Goal: Find specific page/section: Find specific page/section

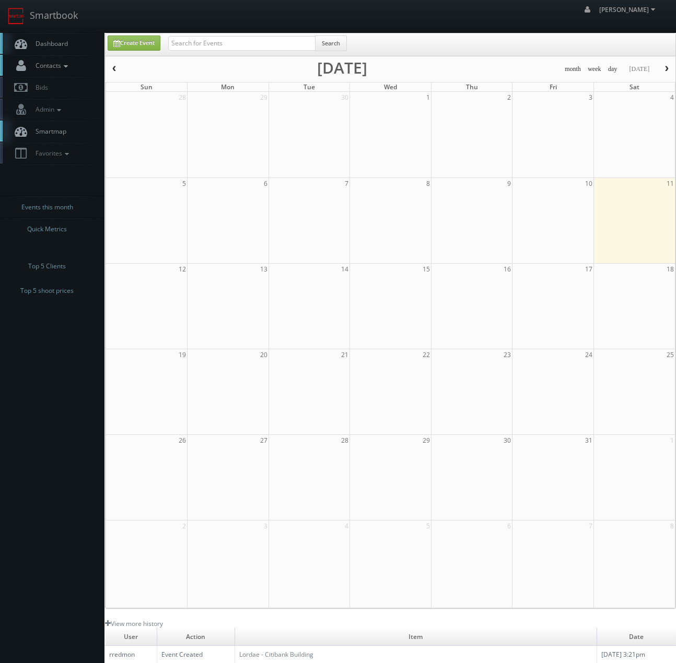
click at [44, 64] on span "Contacts" at bounding box center [50, 65] width 40 height 9
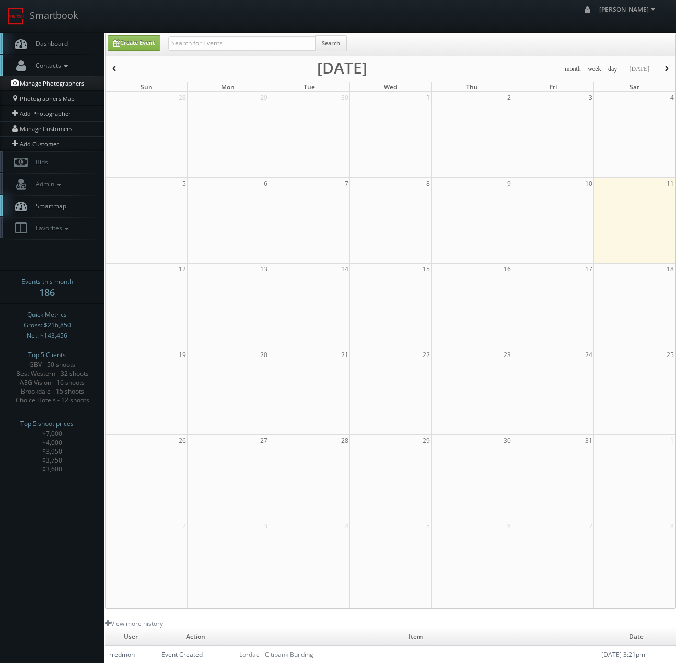
click at [50, 85] on link "Manage Photographers" at bounding box center [52, 83] width 104 height 15
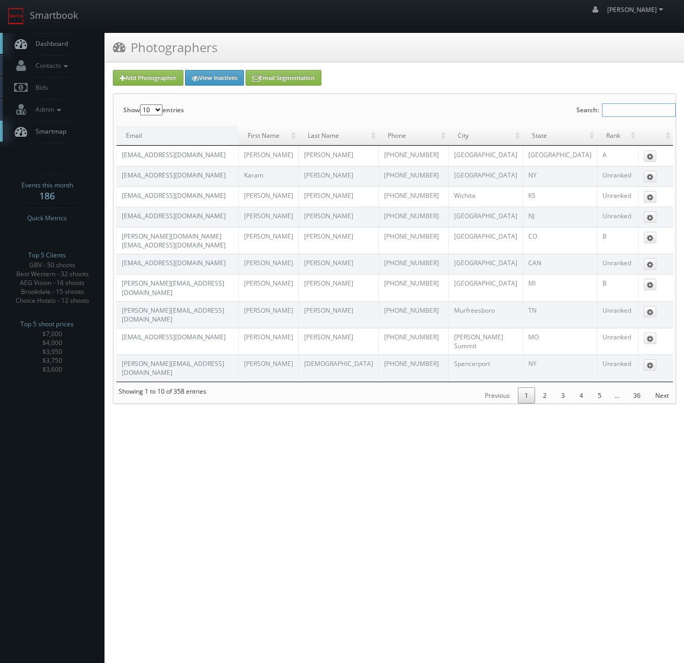
drag, startPoint x: 620, startPoint y: 113, endPoint x: 605, endPoint y: 115, distance: 14.8
click at [619, 113] on input "Search:" at bounding box center [639, 110] width 74 height 14
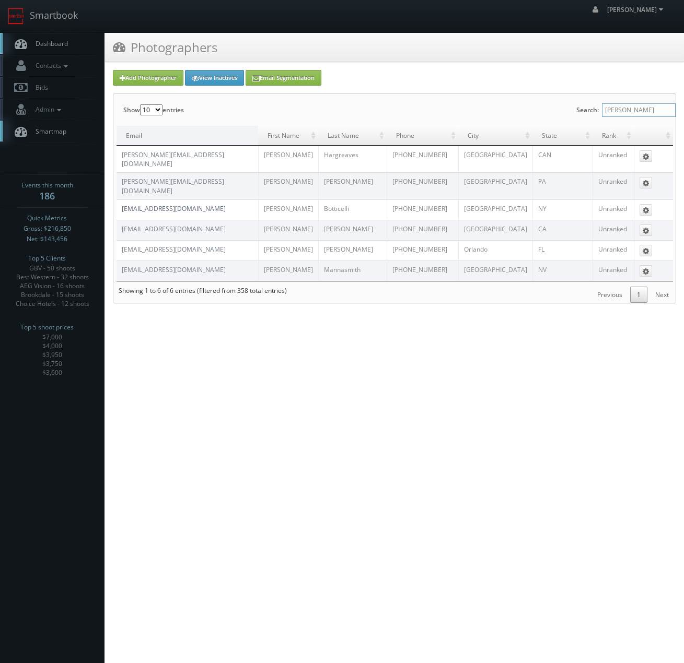
type input "brian b"
drag, startPoint x: 250, startPoint y: 193, endPoint x: 123, endPoint y: 201, distance: 127.7
click at [123, 201] on td "brian@longislandrealestatephotography.com" at bounding box center [187, 210] width 142 height 20
copy link "brian@longislandrealestatephotography.com"
click at [175, 204] on link "brian@longislandrealestatephotography.com" at bounding box center [174, 208] width 104 height 9
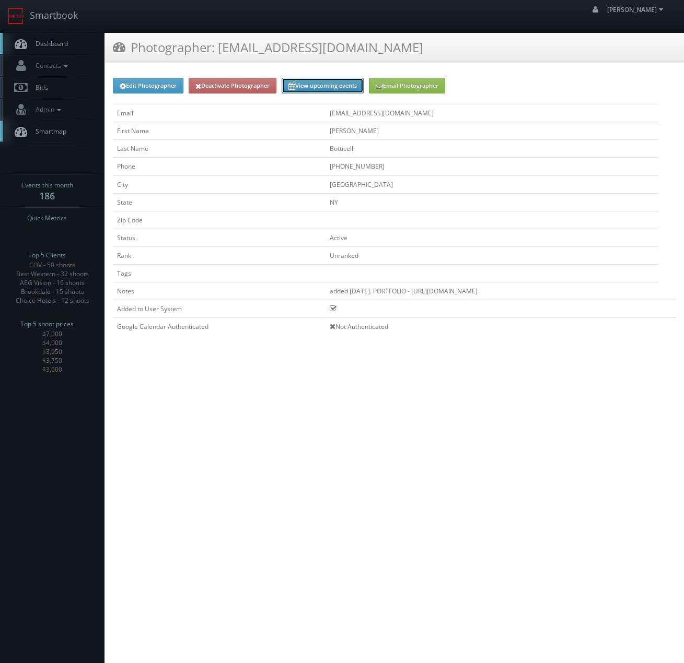
click at [346, 86] on link "View upcoming events" at bounding box center [323, 86] width 82 height 16
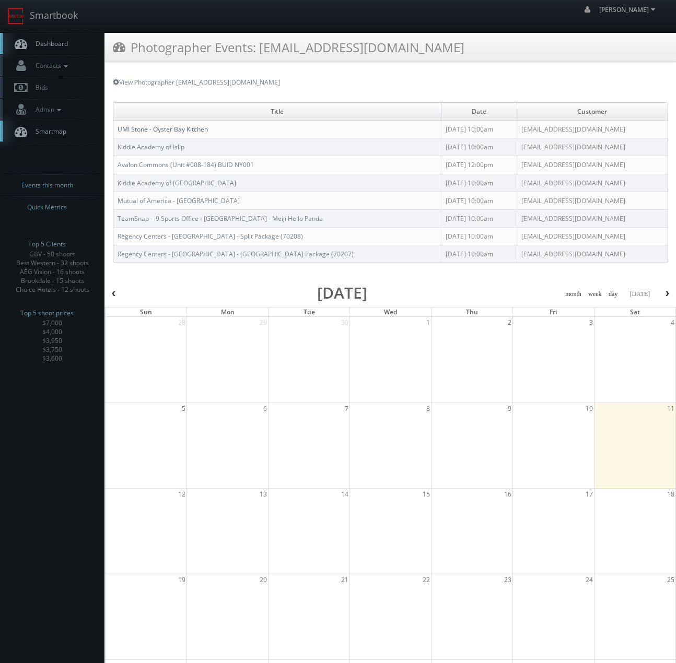
click at [170, 130] on link "UMI Stone - Oyster Bay Kitchen" at bounding box center [163, 129] width 90 height 9
